Goal: Task Accomplishment & Management: Manage account settings

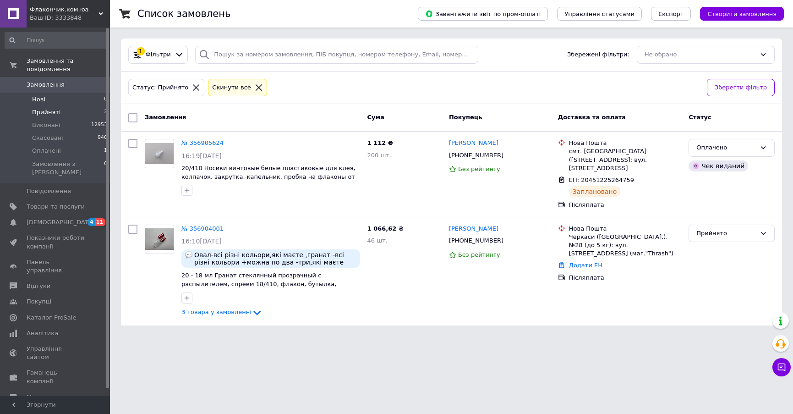
click at [72, 93] on li "Нові 0" at bounding box center [56, 99] width 113 height 13
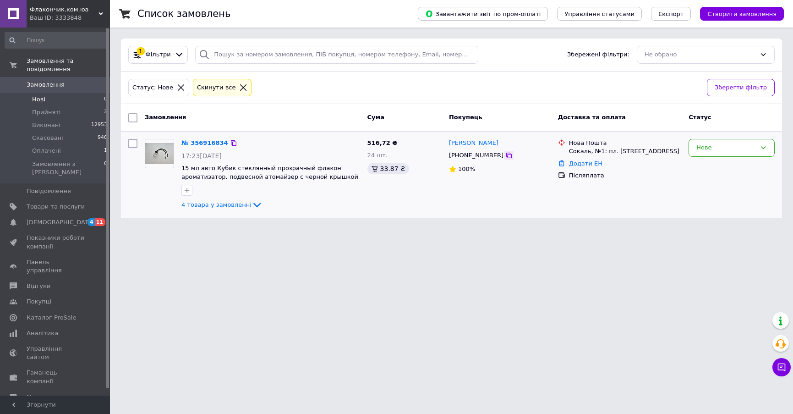
click at [506, 154] on icon at bounding box center [509, 156] width 6 height 6
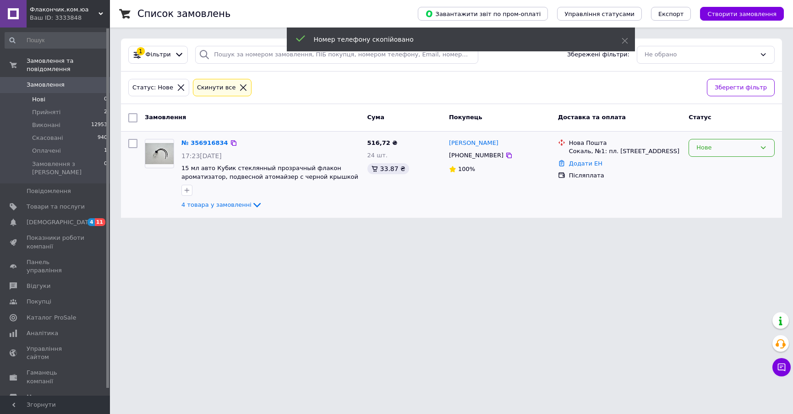
click at [702, 151] on div "Нове" at bounding box center [727, 148] width 60 height 10
click at [701, 166] on li "Прийнято" at bounding box center [731, 167] width 85 height 17
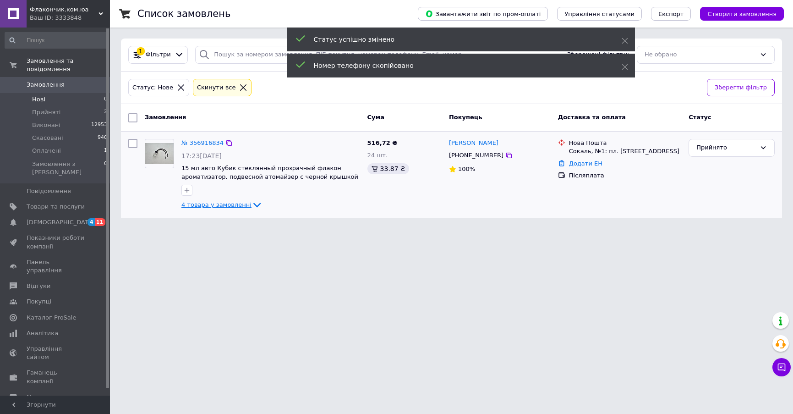
click at [225, 205] on span "4 товара у замовленні" at bounding box center [217, 204] width 70 height 7
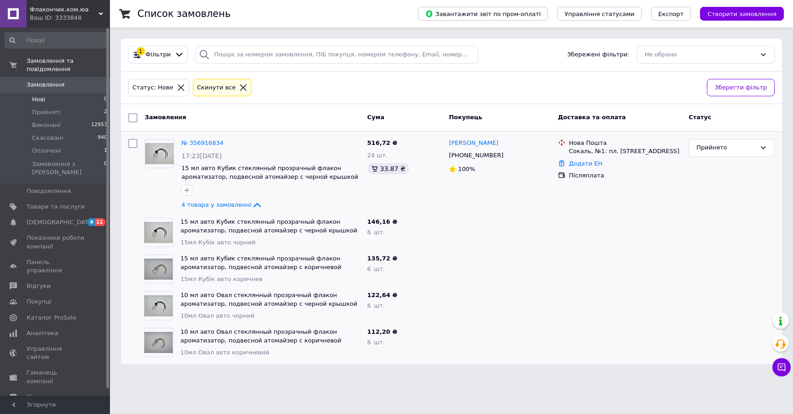
click at [438, 291] on div "122,64 ₴" at bounding box center [405, 295] width 74 height 9
click at [140, 190] on div at bounding box center [133, 174] width 17 height 79
click at [54, 108] on span "Прийняті" at bounding box center [46, 112] width 28 height 8
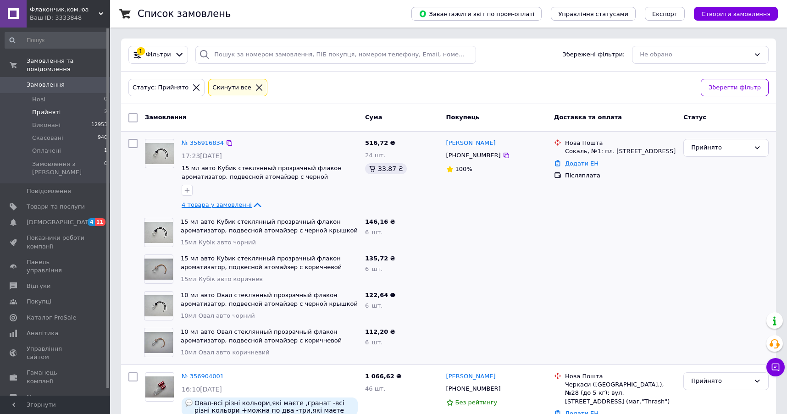
click at [205, 205] on span "4 товара у замовленні" at bounding box center [217, 204] width 70 height 7
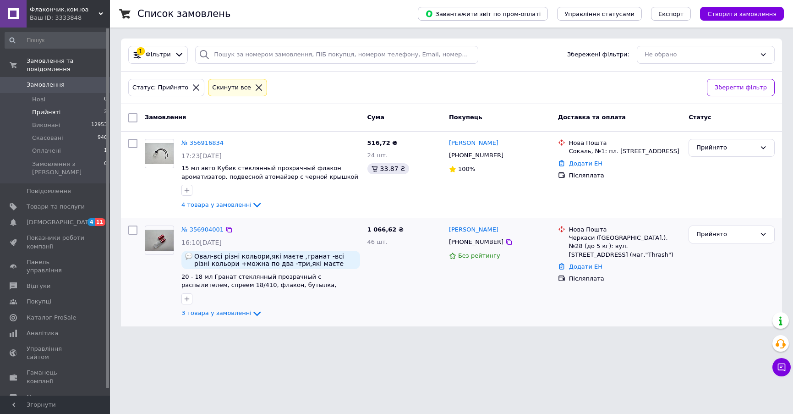
click at [195, 233] on div "№ 356904001" at bounding box center [203, 230] width 44 height 11
click at [209, 232] on link "№ 356904001" at bounding box center [203, 229] width 42 height 7
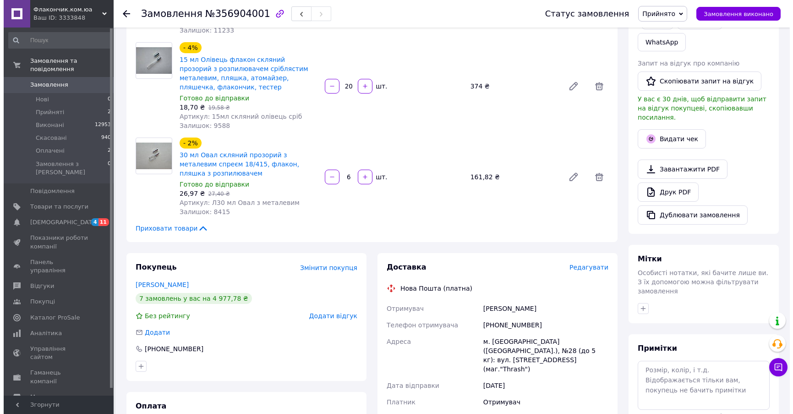
scroll to position [183, 0]
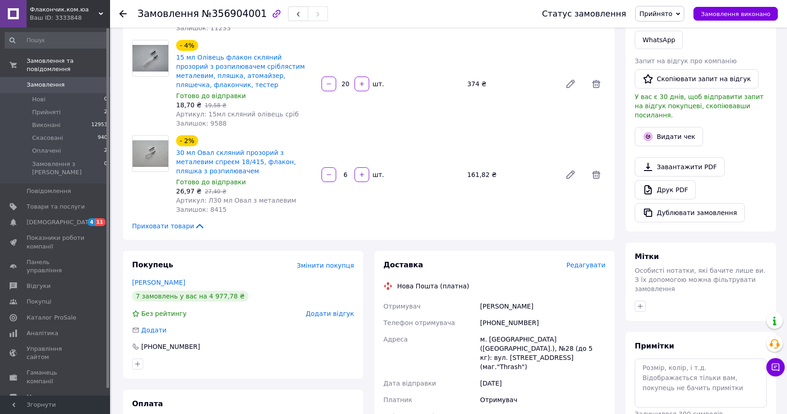
click at [589, 261] on span "Редагувати" at bounding box center [585, 264] width 39 height 7
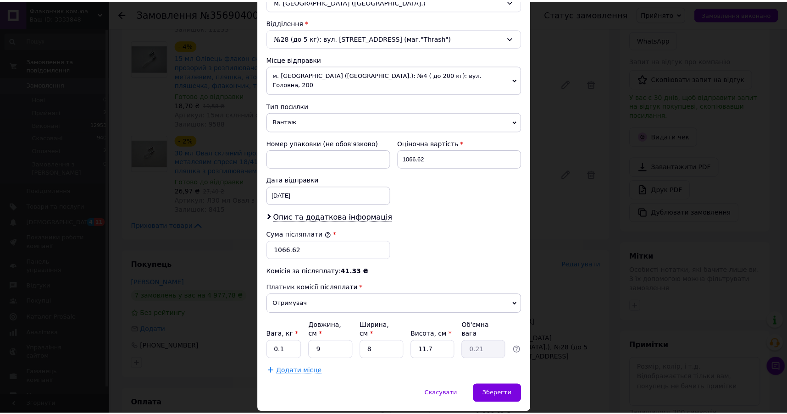
scroll to position [286, 0]
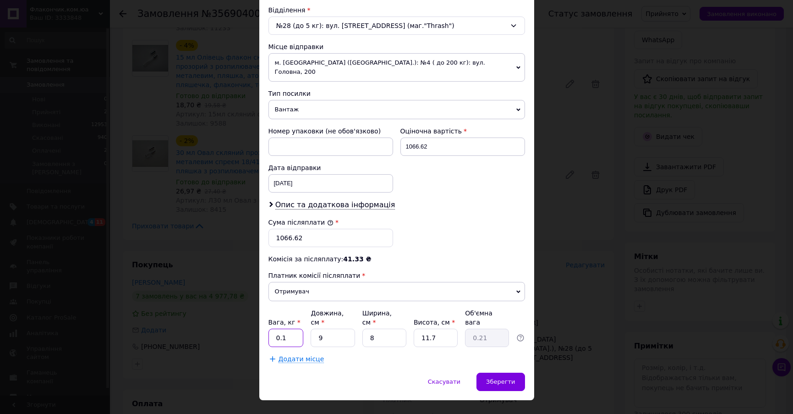
drag, startPoint x: 279, startPoint y: 317, endPoint x: 272, endPoint y: 317, distance: 6.9
click at [272, 329] on input "0.1" at bounding box center [286, 338] width 35 height 18
type input "2"
drag, startPoint x: 303, startPoint y: 228, endPoint x: 288, endPoint y: 229, distance: 15.1
click at [288, 229] on input "1066.62" at bounding box center [331, 238] width 125 height 18
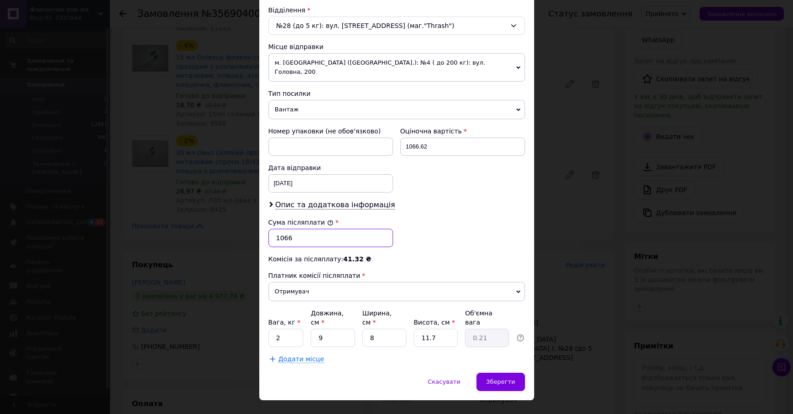
type input "1066"
click at [444, 138] on input "1066.62" at bounding box center [463, 147] width 125 height 18
type input "1066"
click at [511, 378] on span "Зберегти" at bounding box center [500, 381] width 29 height 7
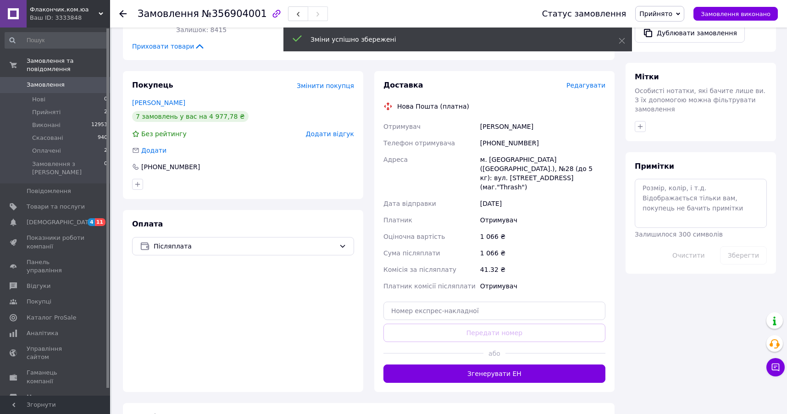
scroll to position [367, 0]
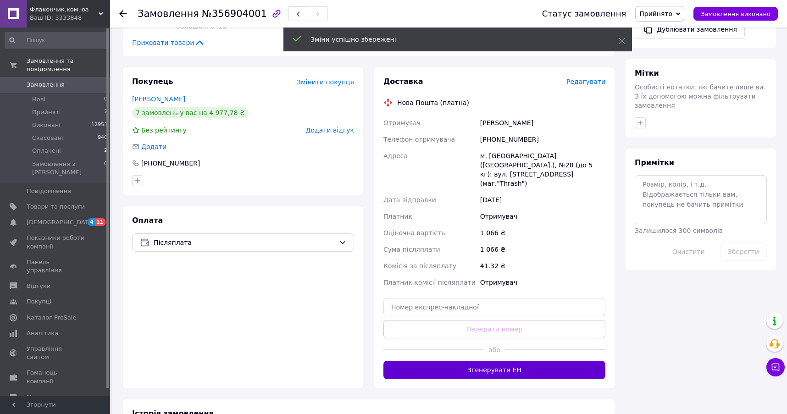
click at [492, 361] on button "Згенерувати ЕН" at bounding box center [494, 370] width 222 height 18
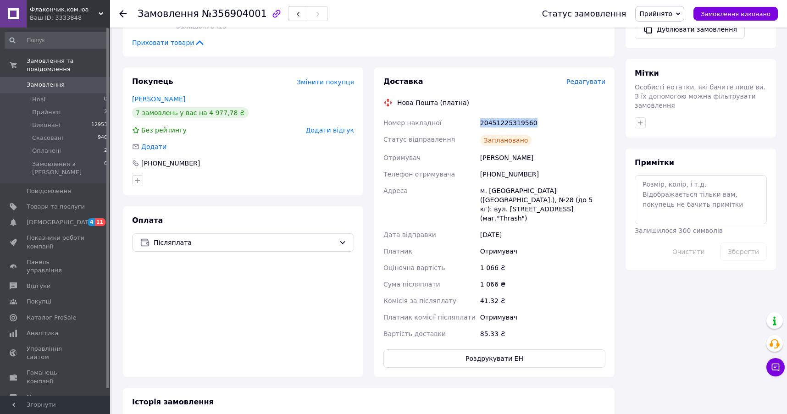
drag, startPoint x: 537, startPoint y: 111, endPoint x: 477, endPoint y: 112, distance: 60.1
click at [477, 115] on div "Номер накладної 20451225319560 Статус відправлення Заплановано Отримувач Касьон…" at bounding box center [494, 228] width 226 height 227
copy div "Номер накладної 20451225319560"
click at [138, 286] on div "Оплата Післяплата" at bounding box center [243, 291] width 240 height 171
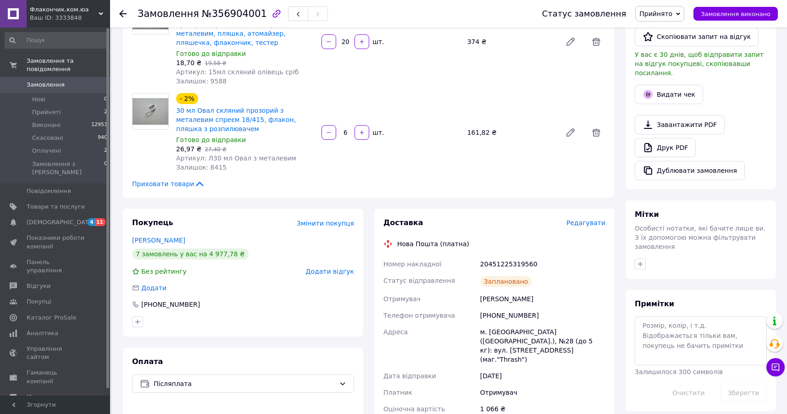
scroll to position [229, 0]
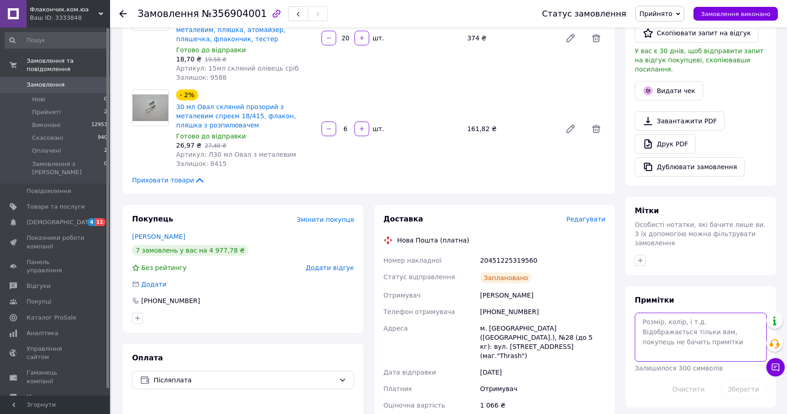
click at [653, 313] on textarea at bounding box center [700, 337] width 132 height 49
paste textarea "На 15мл по 10шт: МІНІ СРІБЛО, МІНІ ЗОЛОТО. На 20,30мл РІЗНОКОЛЬОРОВІ всіх порів…"
click at [644, 313] on textarea "На 15мл по 10шт: МІНІ СРІБЛО, МІНІ ЗОЛОТО. На 20,30мл РІЗНОКОЛЬОРОВІ всіх порів…" at bounding box center [700, 337] width 132 height 49
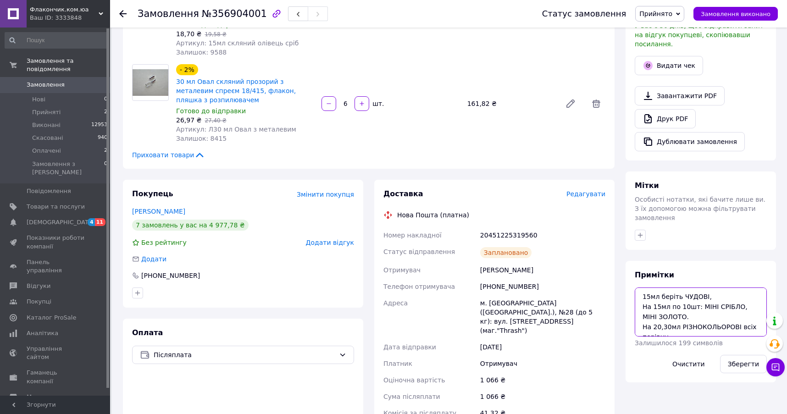
scroll to position [275, 0]
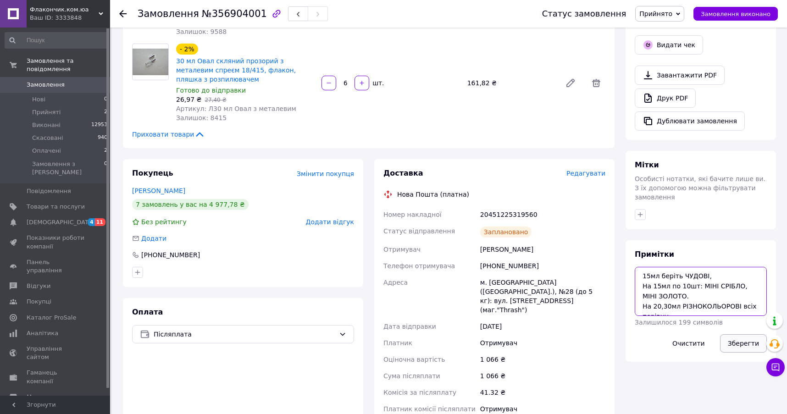
type textarea "15мл беріть ЧУДОВІ, На 15мл по 10шт: МІНІ СРІБЛО, МІНІ ЗОЛОТО. На 20,30мл РІЗНО…"
click at [745, 334] on button "Зберегти" at bounding box center [743, 343] width 47 height 18
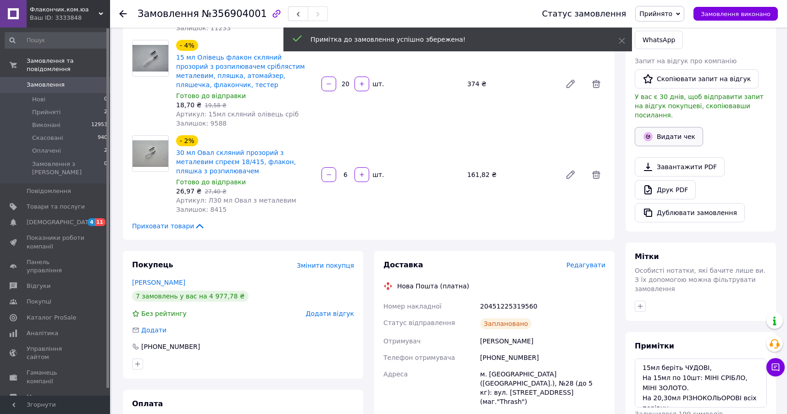
click at [664, 127] on button "Видати чек" at bounding box center [668, 136] width 68 height 19
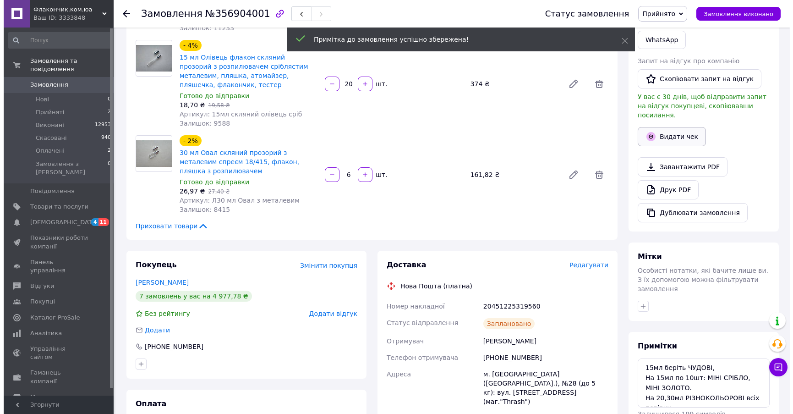
scroll to position [176, 0]
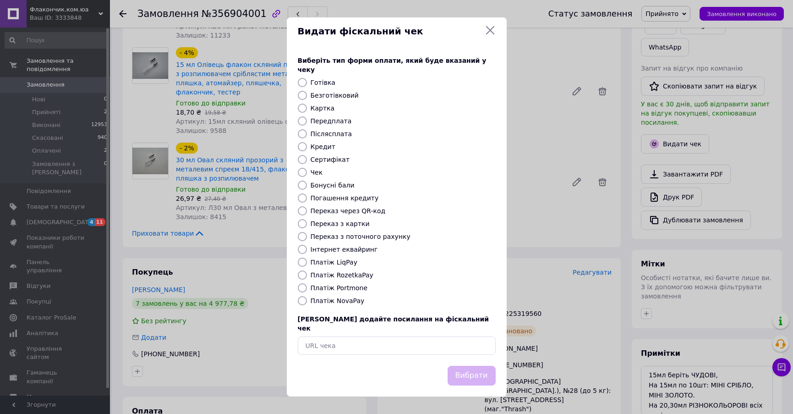
click at [325, 298] on label "Платіж NovaPay" at bounding box center [338, 300] width 54 height 7
click at [307, 298] on input "Платіж NovaPay" at bounding box center [302, 300] width 9 height 9
radio input "true"
click at [473, 366] on button "Вибрати" at bounding box center [472, 376] width 48 height 20
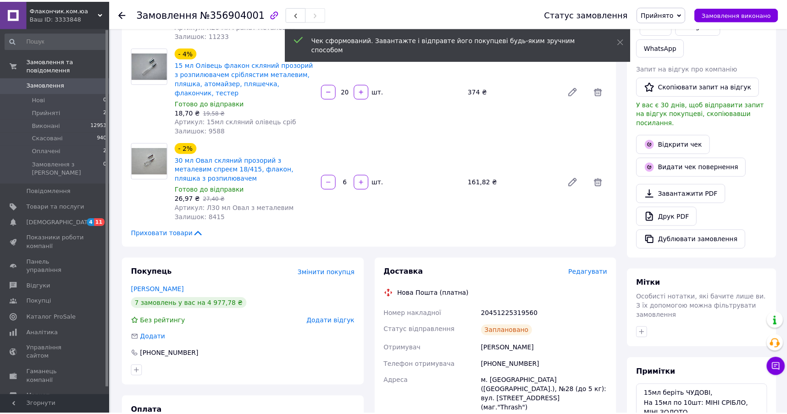
scroll to position [183, 0]
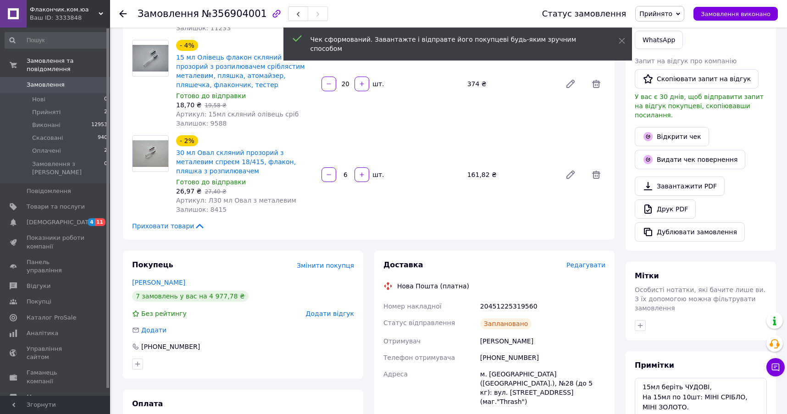
click at [680, 15] on icon at bounding box center [678, 14] width 4 height 4
click at [658, 61] on li "Оплачено" at bounding box center [659, 60] width 48 height 14
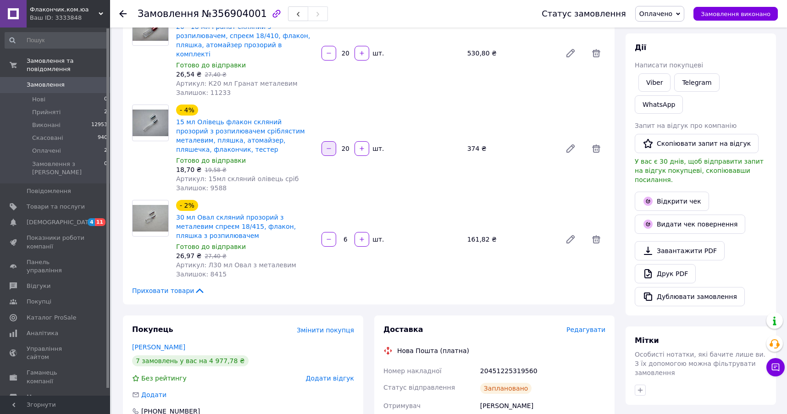
scroll to position [0, 0]
